Goal: Navigation & Orientation: Find specific page/section

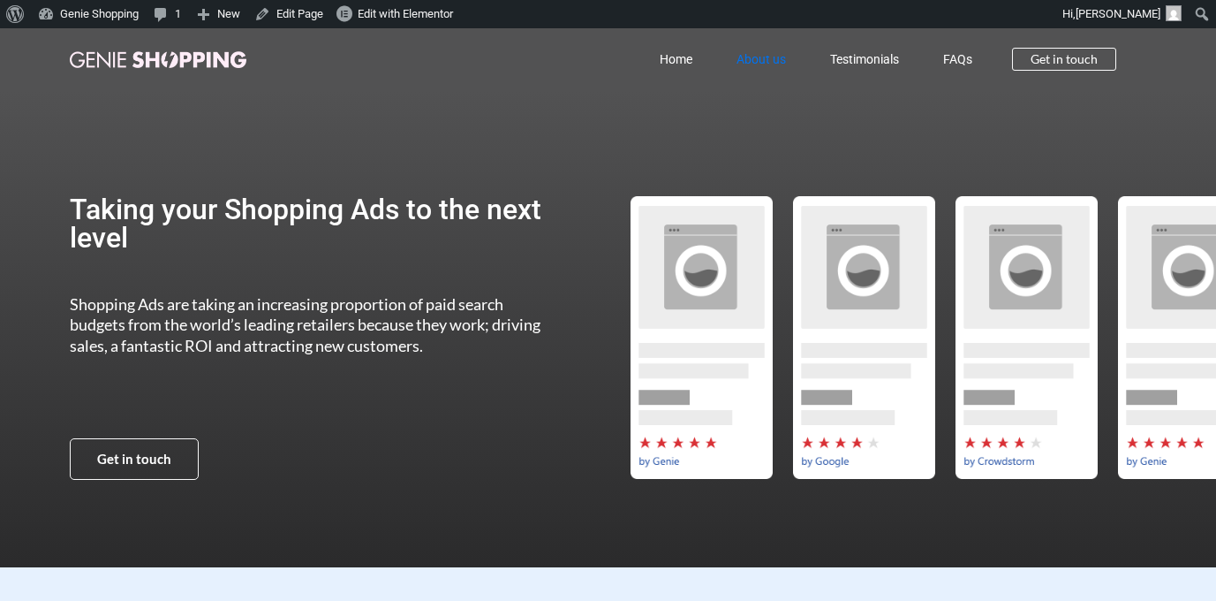
click at [749, 56] on link "About us" at bounding box center [761, 59] width 94 height 41
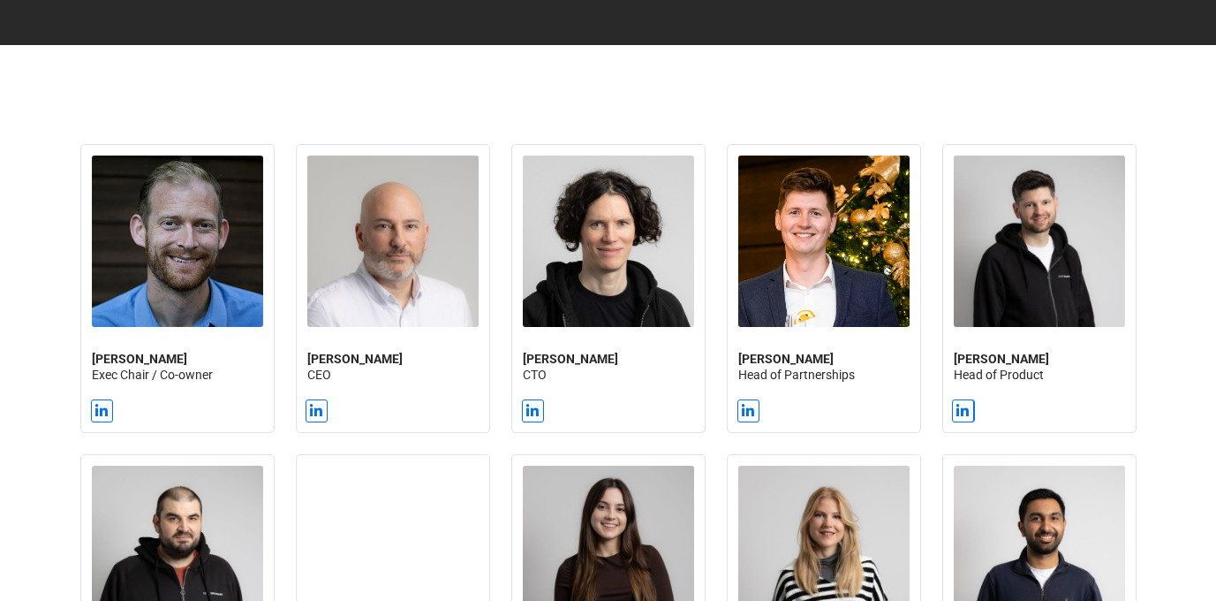
scroll to position [1918, 0]
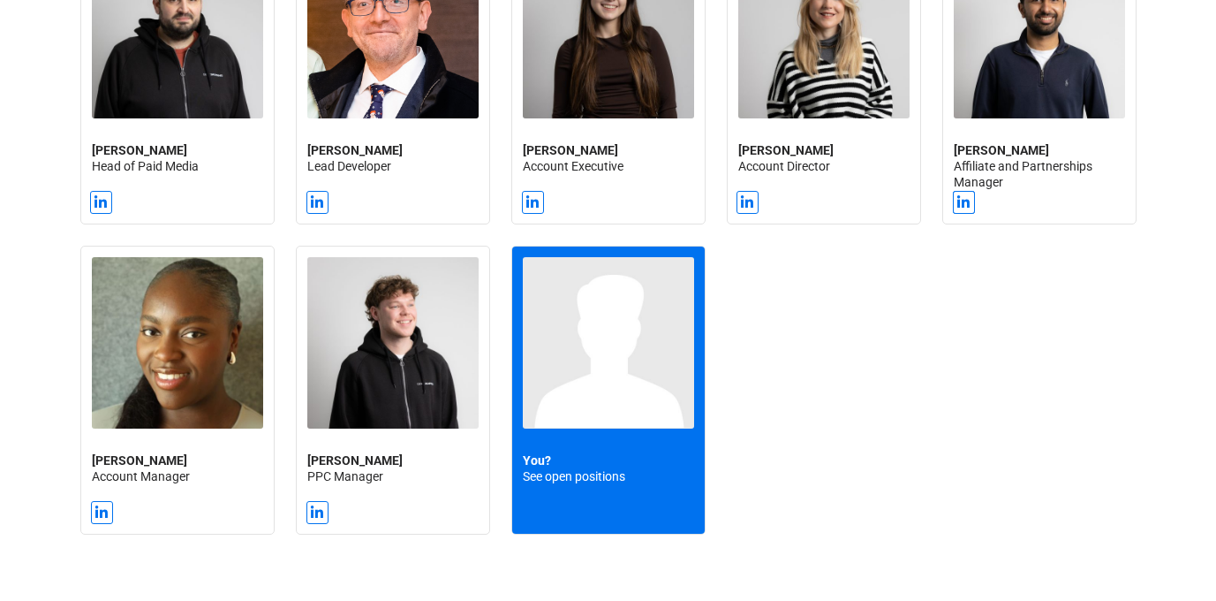
click at [563, 344] on img at bounding box center [608, 342] width 171 height 171
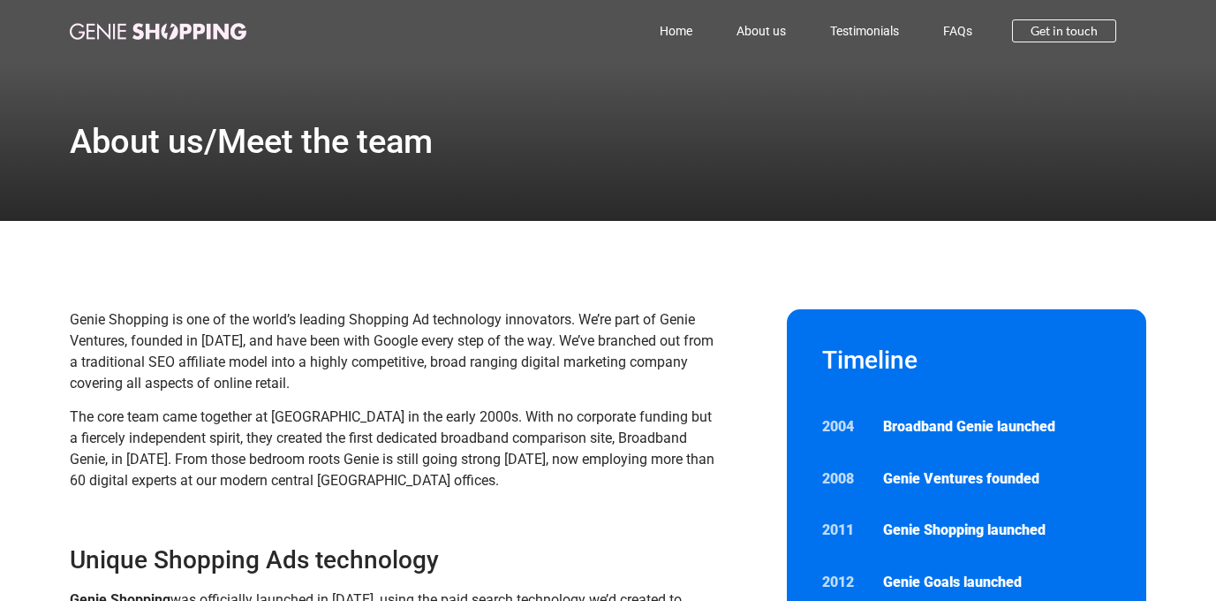
scroll to position [1918, 0]
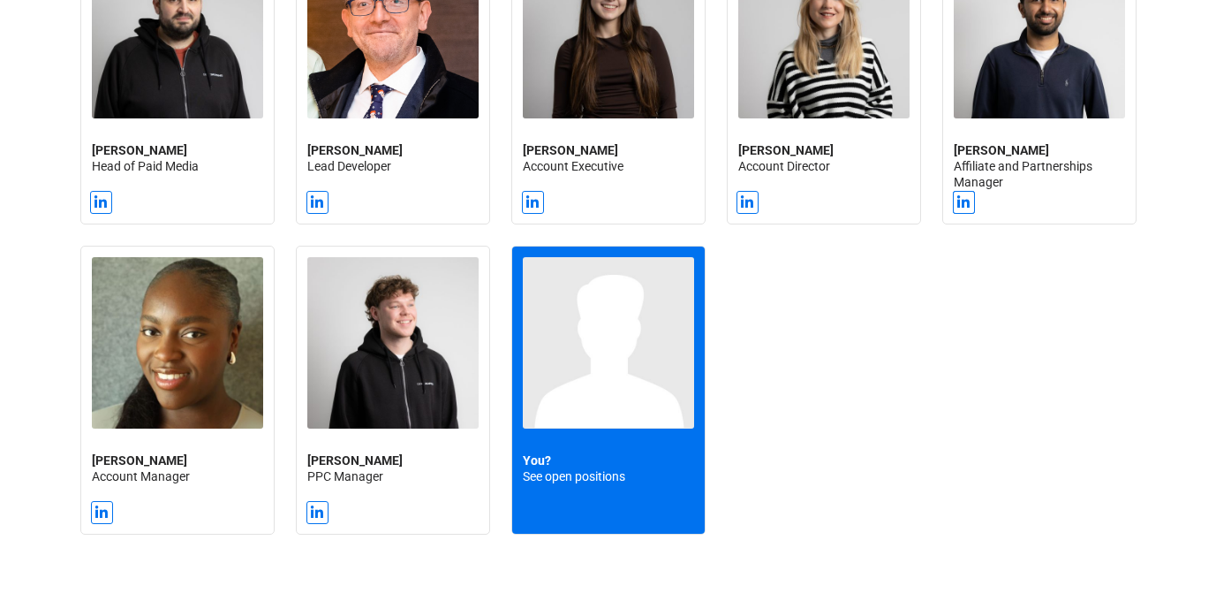
click at [564, 382] on img at bounding box center [608, 342] width 171 height 171
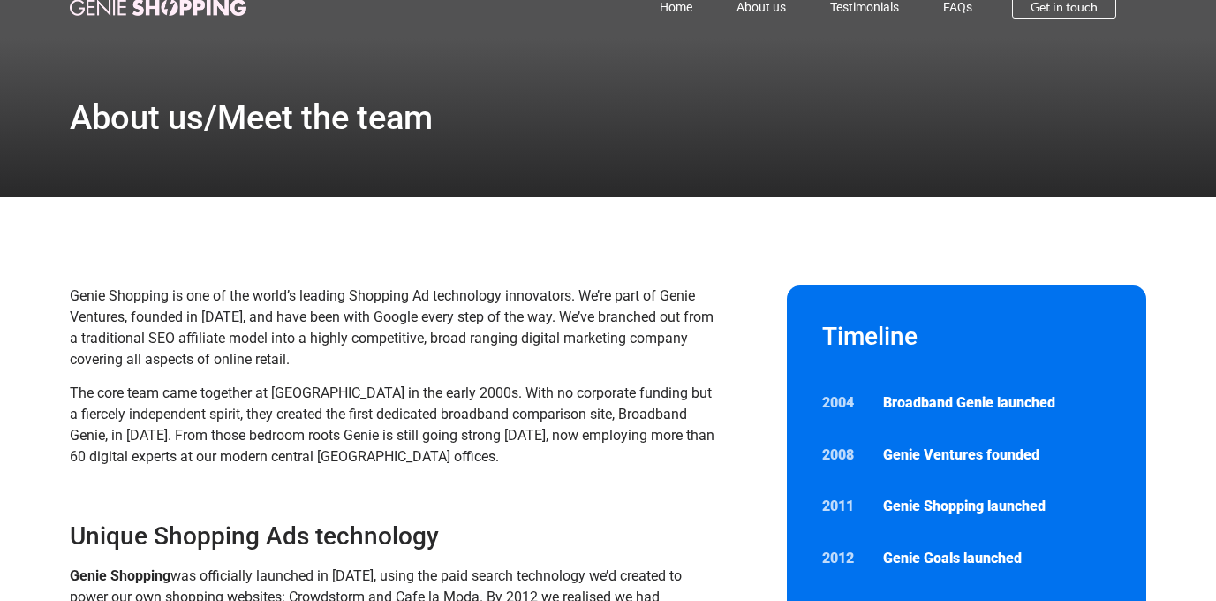
scroll to position [0, 0]
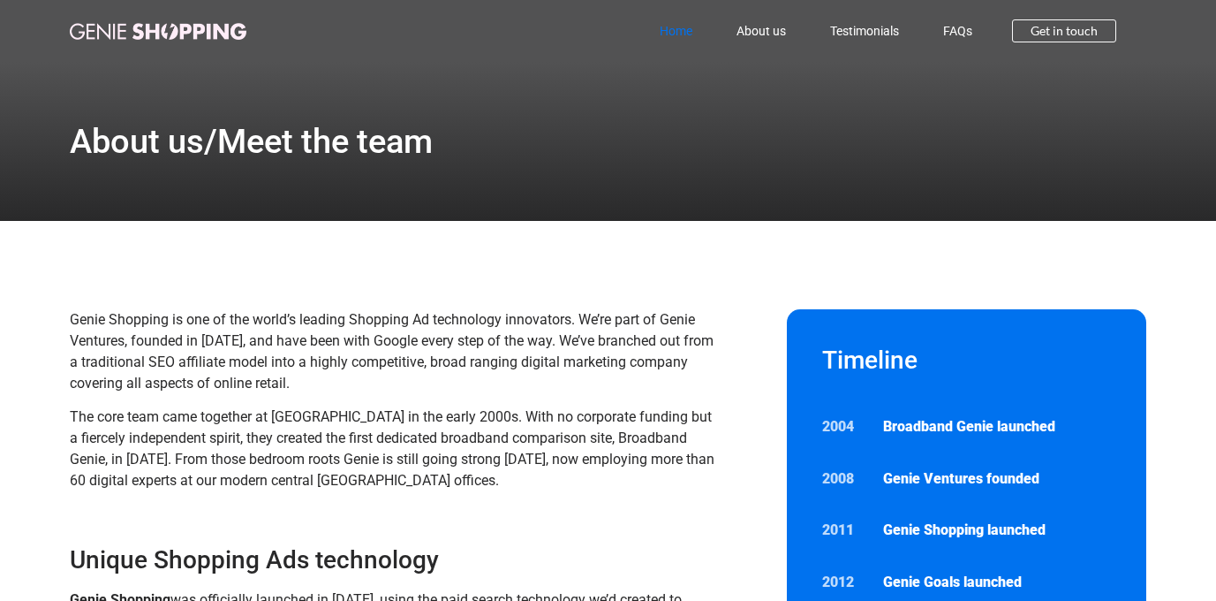
click at [672, 26] on link "Home" at bounding box center [676, 31] width 77 height 41
